Goal: Information Seeking & Learning: Learn about a topic

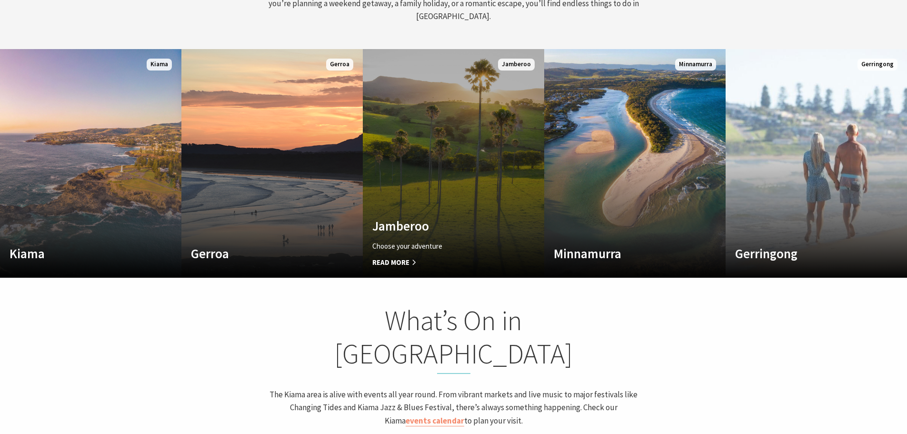
scroll to position [524, 0]
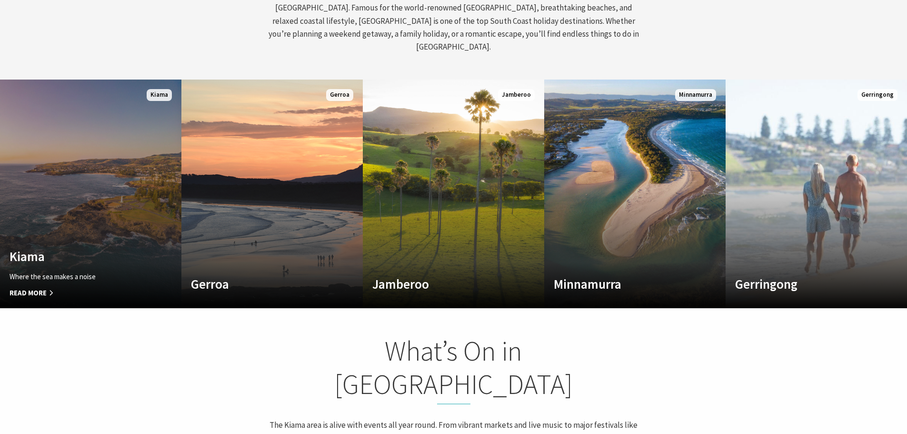
click at [115, 231] on link "Custom Image Used Kiama Where the sea makes a noise Read More Kiama" at bounding box center [90, 194] width 181 height 229
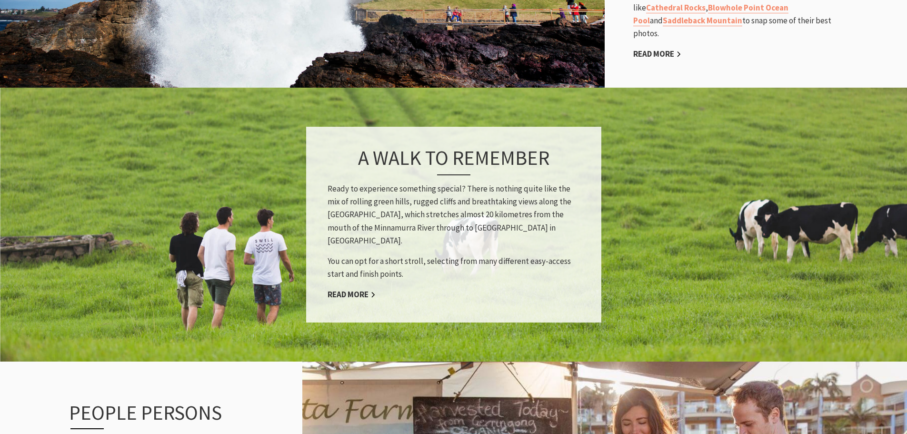
scroll to position [857, 0]
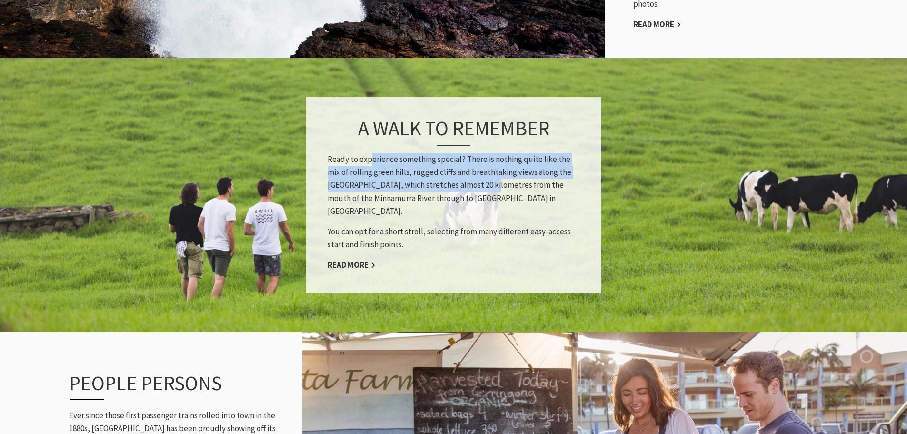
drag, startPoint x: 370, startPoint y: 152, endPoint x: 466, endPoint y: 176, distance: 99.6
click at [466, 176] on p "Ready to experience something special? There is nothing quite like the mix of r…" at bounding box center [454, 185] width 252 height 65
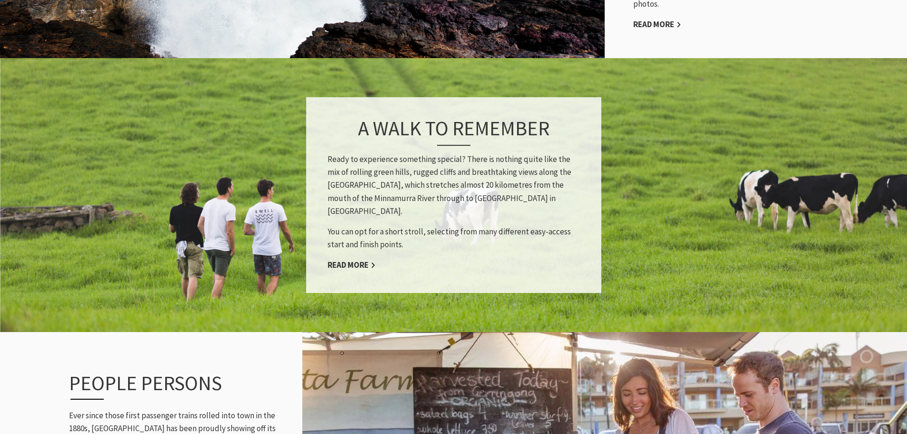
click at [470, 183] on p "Ready to experience something special? There is nothing quite like the mix of r…" at bounding box center [454, 185] width 252 height 65
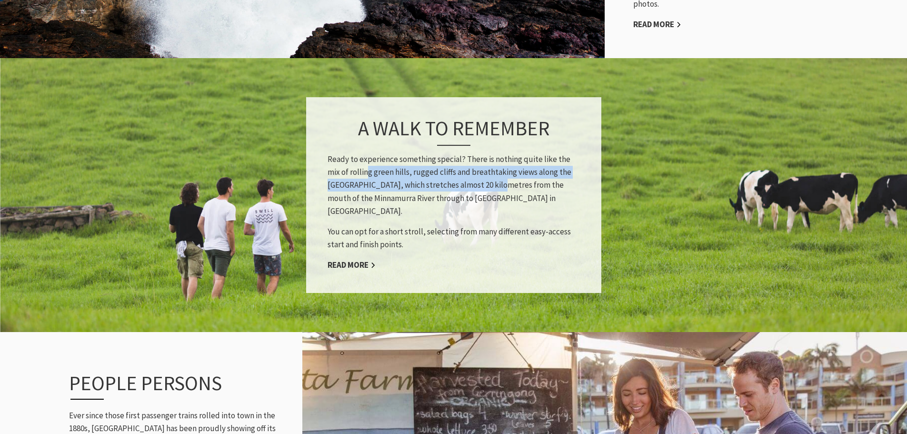
drag, startPoint x: 355, startPoint y: 165, endPoint x: 477, endPoint y: 177, distance: 122.5
click at [477, 177] on p "Ready to experience something special? There is nothing quite like the mix of r…" at bounding box center [454, 185] width 252 height 65
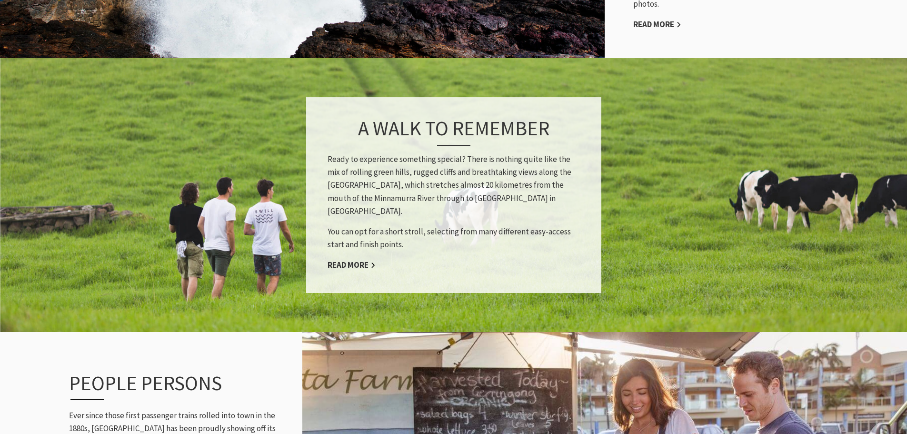
click at [503, 195] on div "A walk to remember Ready to experience something special? There is nothing quit…" at bounding box center [453, 195] width 295 height 196
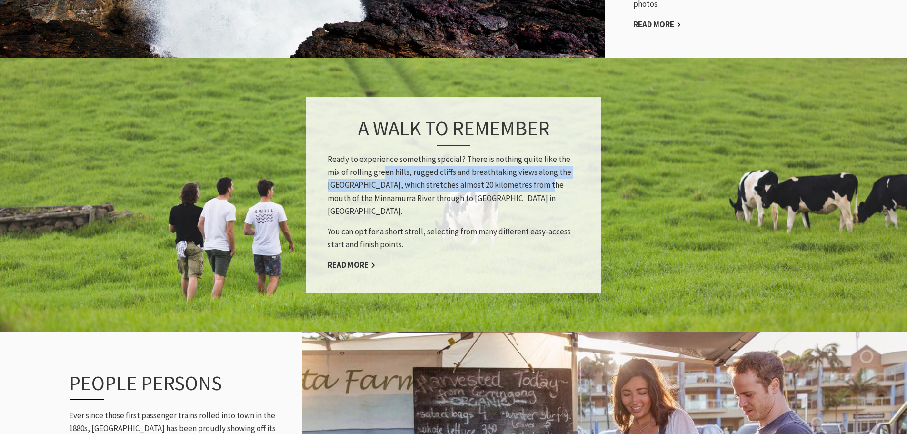
drag, startPoint x: 521, startPoint y: 180, endPoint x: 368, endPoint y: 165, distance: 153.7
click at [368, 165] on p "Ready to experience something special? There is nothing quite like the mix of r…" at bounding box center [454, 185] width 252 height 65
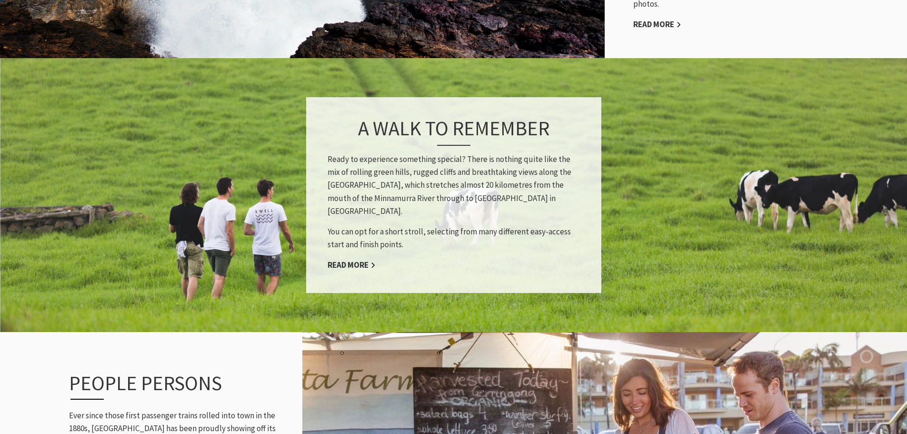
click at [414, 225] on p "You can opt for a short stroll, selecting from many different easy-access start…" at bounding box center [454, 238] width 252 height 26
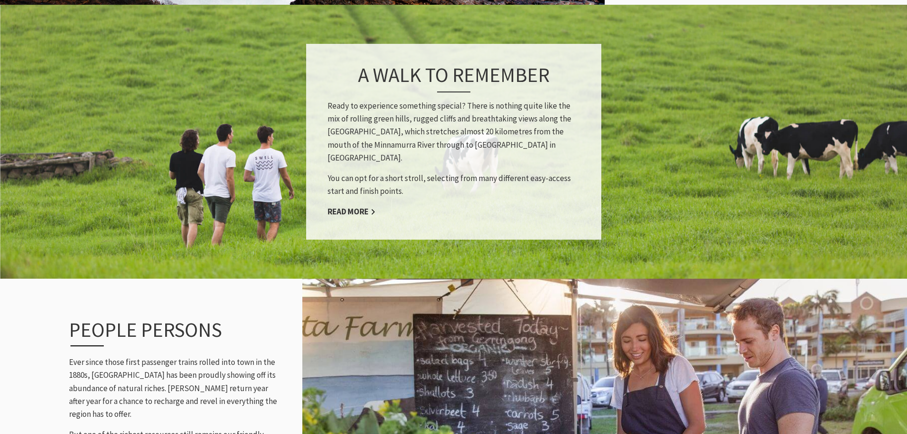
scroll to position [1095, 0]
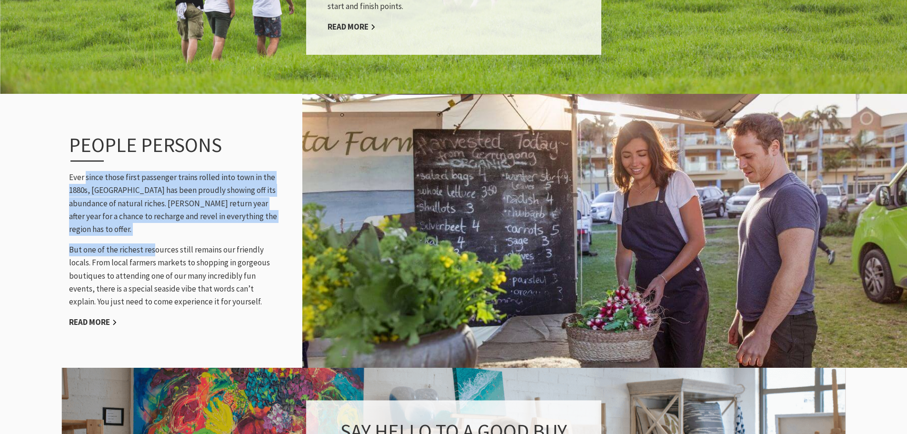
drag, startPoint x: 87, startPoint y: 170, endPoint x: 152, endPoint y: 227, distance: 87.0
click at [152, 227] on div "People persons Ever since those first passenger trains rolled into town in the …" at bounding box center [174, 231] width 229 height 234
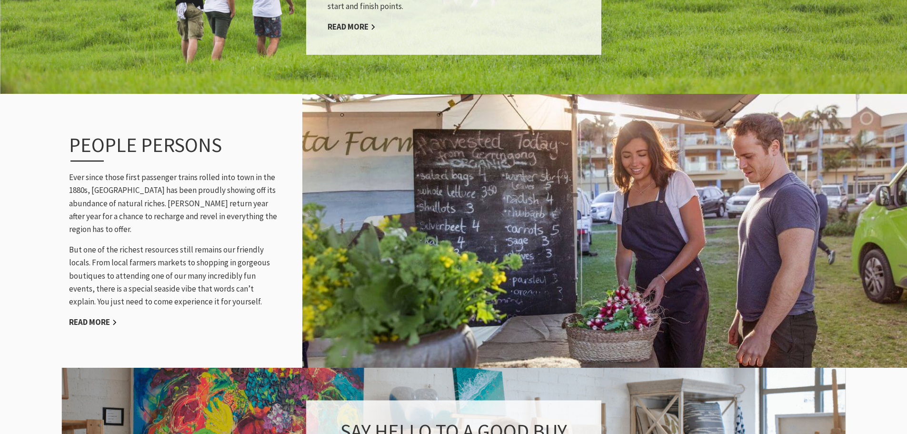
click at [152, 248] on p "But one of the richest resources still remains our friendly locals. From local …" at bounding box center [174, 275] width 210 height 65
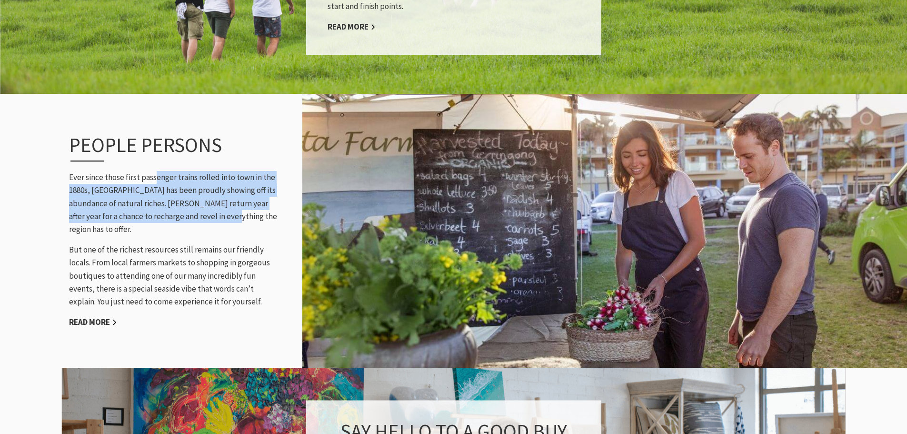
drag, startPoint x: 156, startPoint y: 172, endPoint x: 221, endPoint y: 210, distance: 75.8
click at [221, 210] on p "Ever since those first passenger trains rolled into town in the 1880s, [GEOGRAP…" at bounding box center [174, 203] width 210 height 65
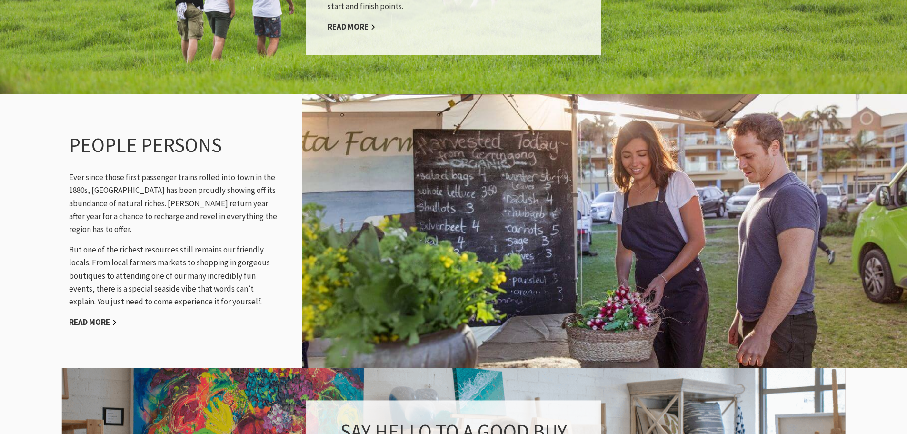
click at [225, 213] on div "People persons Ever since those first passenger trains rolled into town in the …" at bounding box center [174, 231] width 229 height 234
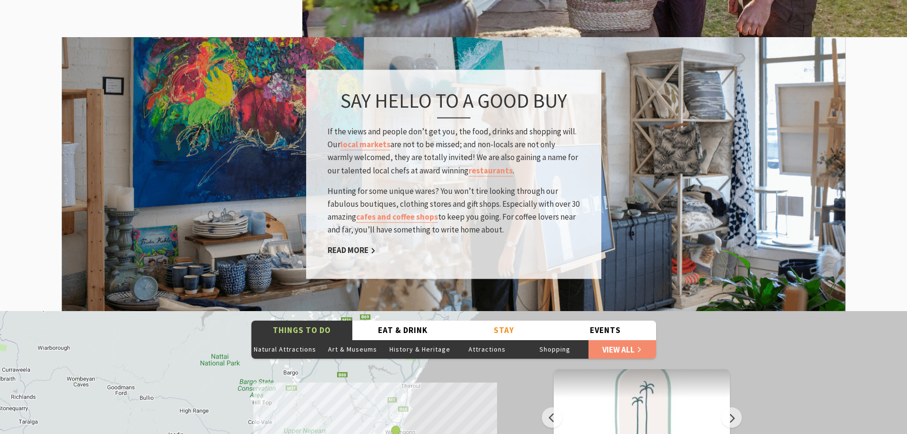
scroll to position [1429, 0]
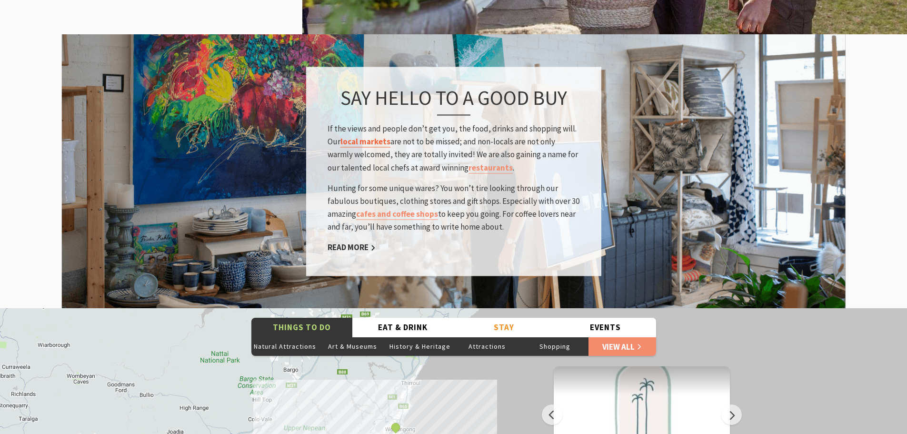
click at [381, 137] on link "local markets" at bounding box center [365, 142] width 50 height 11
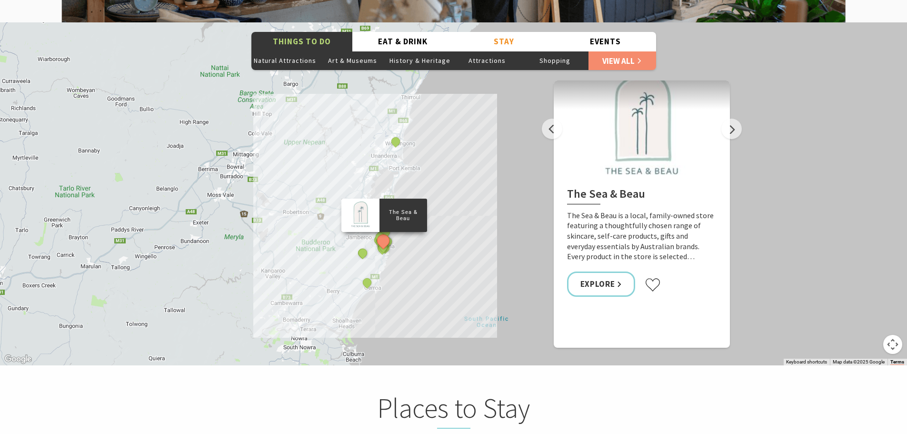
scroll to position [1762, 0]
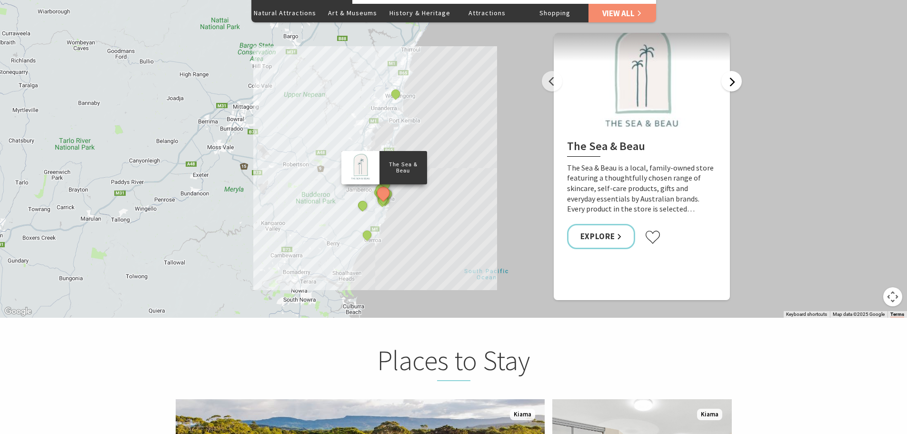
click at [740, 71] on button "Next" at bounding box center [731, 81] width 20 height 20
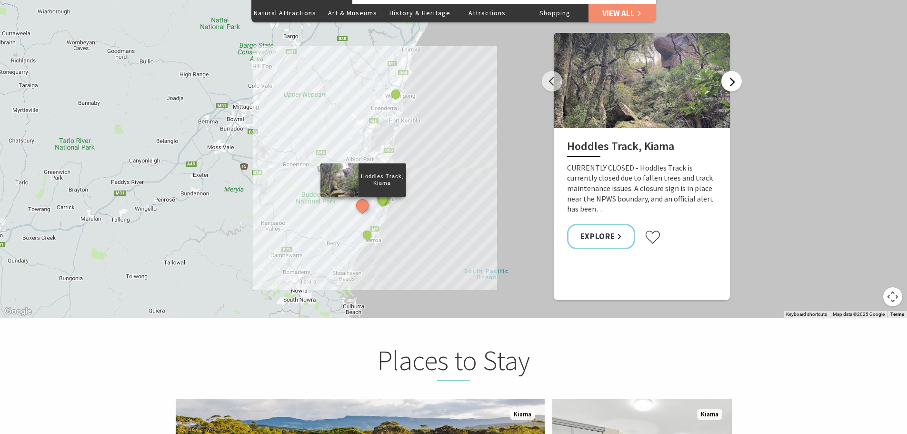
click at [740, 71] on button "Next" at bounding box center [731, 81] width 20 height 20
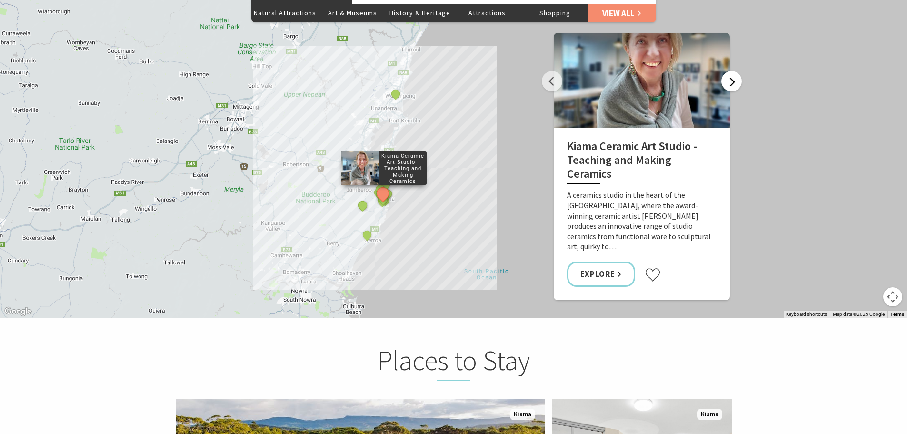
click at [740, 71] on button "Next" at bounding box center [731, 81] width 20 height 20
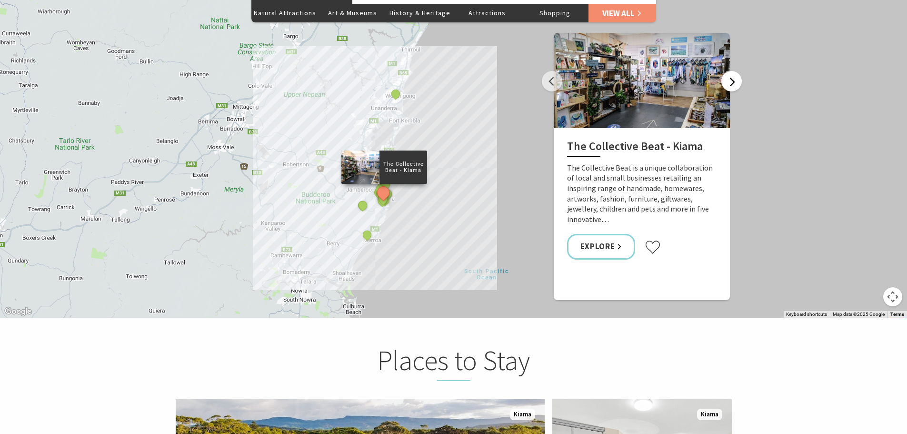
click at [740, 71] on button "Next" at bounding box center [731, 81] width 20 height 20
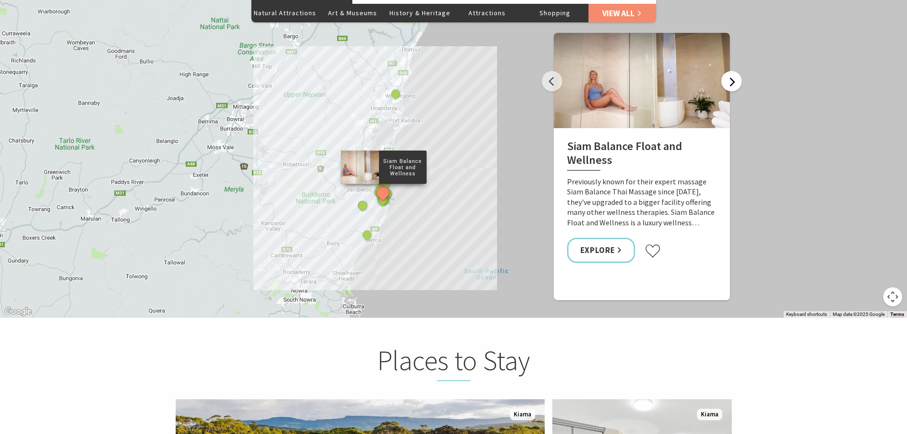
click at [740, 71] on button "Next" at bounding box center [731, 81] width 20 height 20
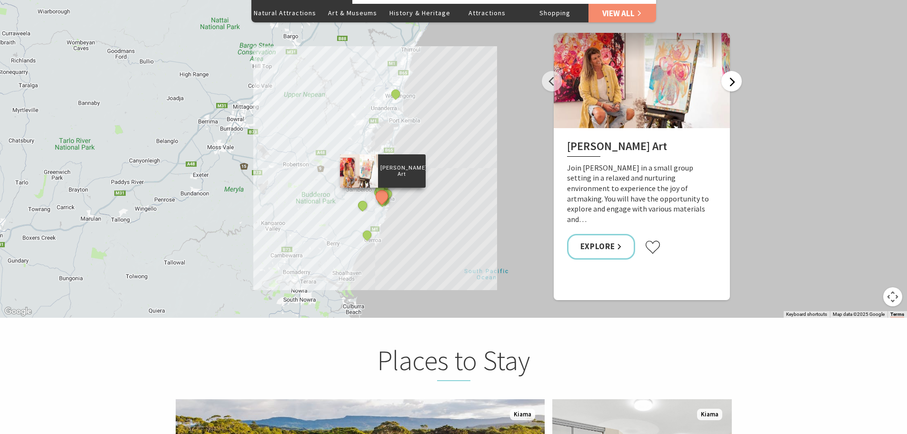
click at [740, 71] on button "Next" at bounding box center [731, 81] width 20 height 20
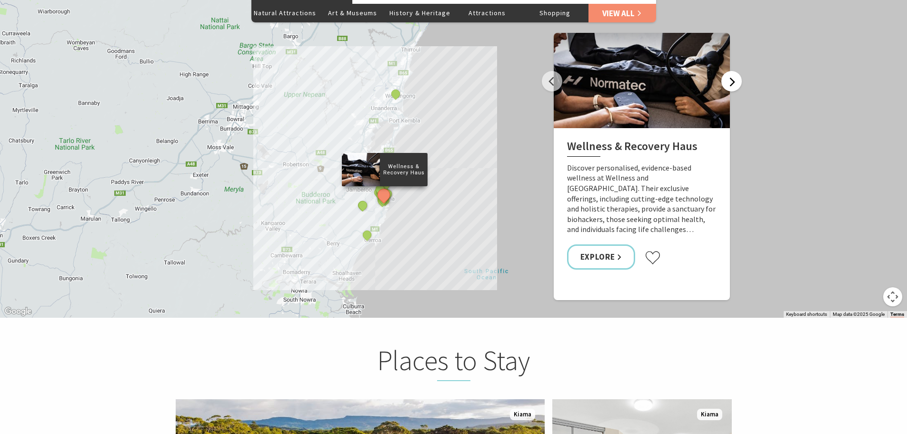
click at [740, 71] on button "Next" at bounding box center [731, 81] width 20 height 20
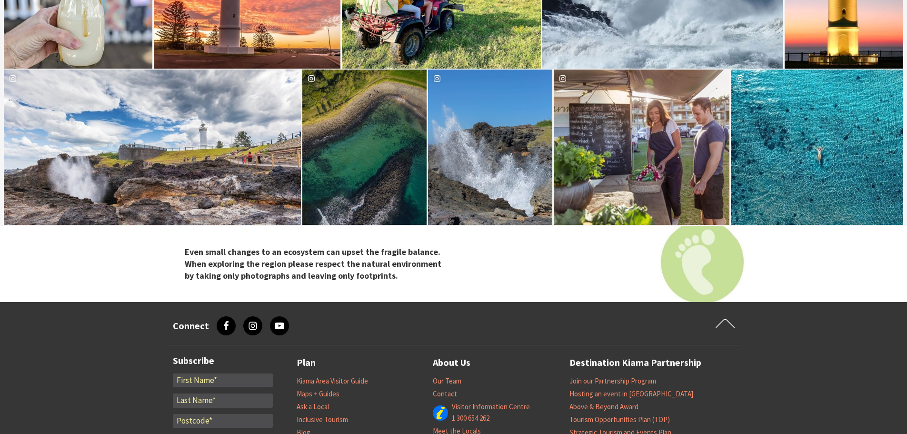
scroll to position [3048, 0]
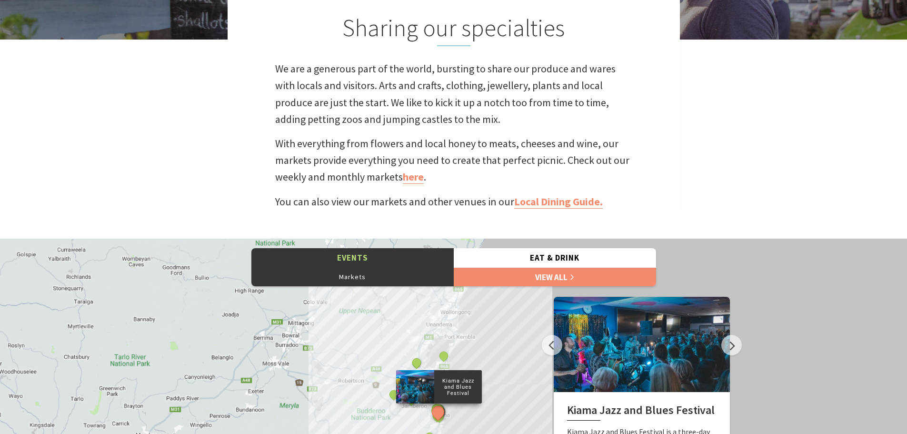
scroll to position [124, 919]
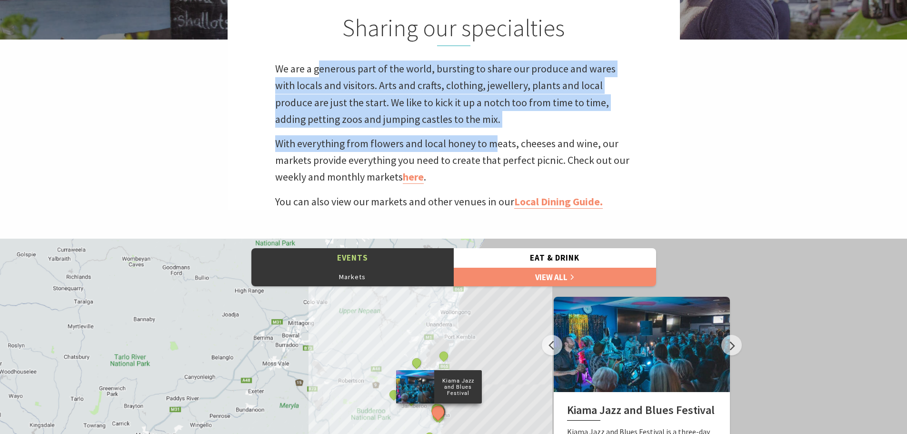
drag, startPoint x: 317, startPoint y: 76, endPoint x: 528, endPoint y: 139, distance: 220.7
click at [497, 132] on div "Sharing our specialties We are a generous part of the world, bursting to share …" at bounding box center [454, 103] width 452 height 213
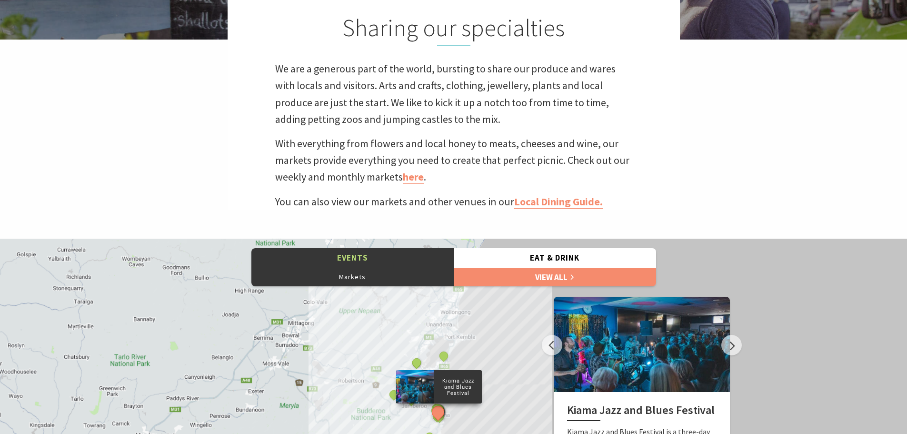
click at [529, 140] on p "With everything from flowers and local honey to meats, cheeses and wine, our ma…" at bounding box center [453, 160] width 357 height 50
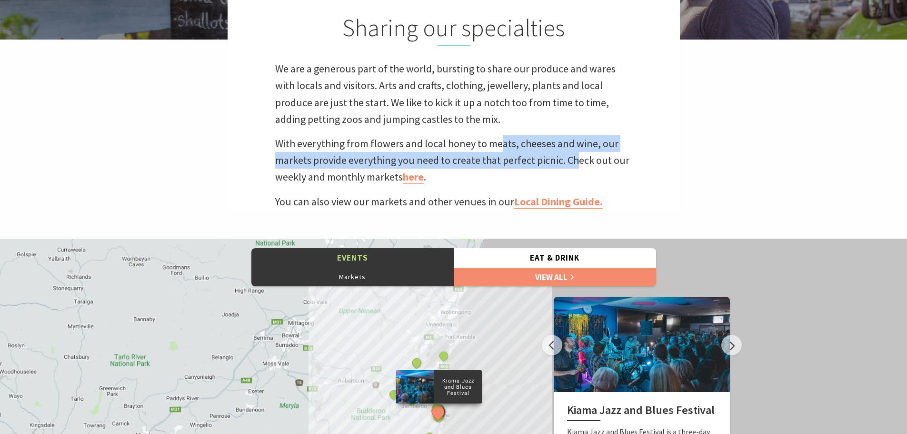
drag, startPoint x: 501, startPoint y: 133, endPoint x: 584, endPoint y: 159, distance: 86.9
click at [582, 158] on div "Sharing our specialties We are a generous part of the world, bursting to share …" at bounding box center [454, 103] width 452 height 213
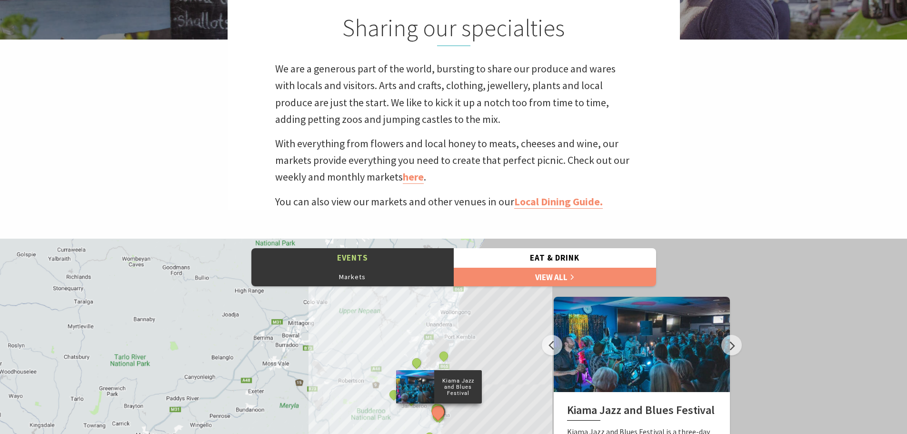
click at [584, 159] on p "With everything from flowers and local honey to meats, cheeses and wine, our ma…" at bounding box center [453, 160] width 357 height 50
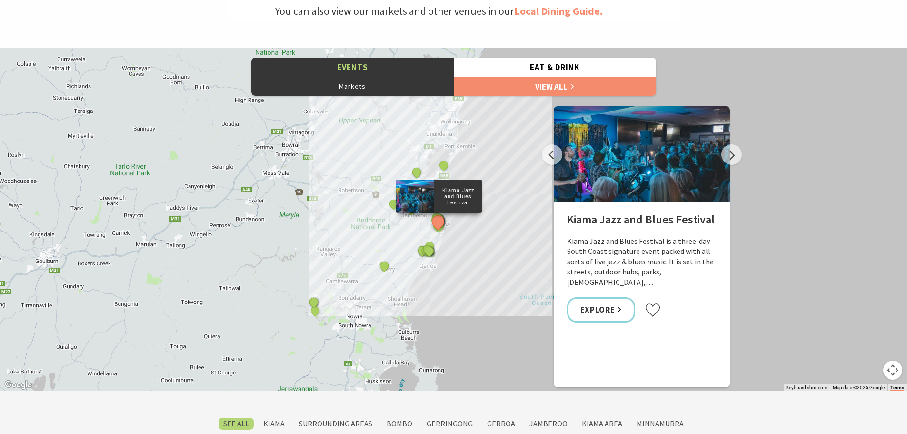
scroll to position [762, 0]
